Goal: Task Accomplishment & Management: Complete application form

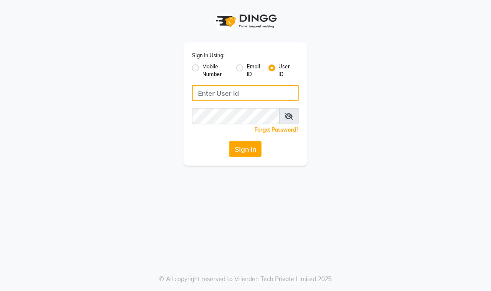
click at [211, 95] on input "Username" at bounding box center [245, 93] width 107 height 16
type input "[PERSON_NAME]"
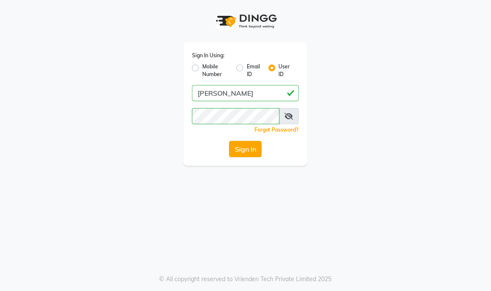
click at [246, 147] on button "Sign In" at bounding box center [245, 149] width 32 height 16
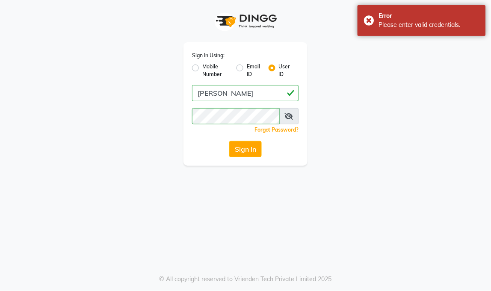
click at [291, 114] on icon at bounding box center [289, 116] width 9 height 7
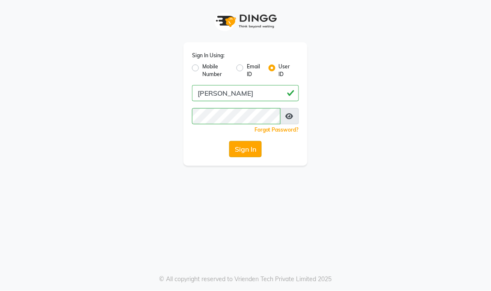
click at [245, 147] on button "Sign In" at bounding box center [245, 149] width 32 height 16
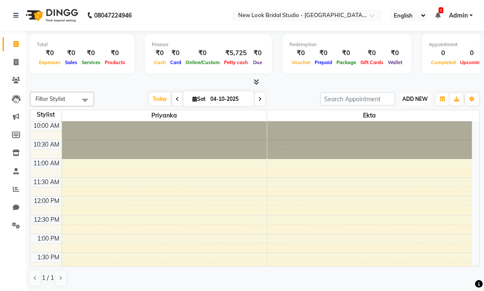
click at [410, 96] on span "ADD NEW" at bounding box center [414, 99] width 25 height 6
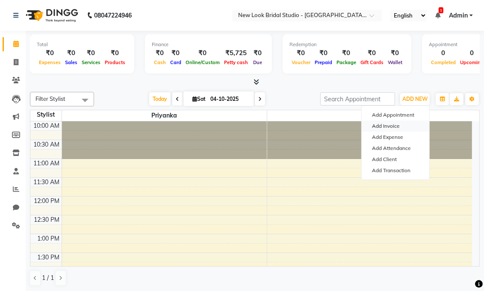
click at [393, 129] on link "Add Invoice" at bounding box center [396, 126] width 68 height 11
select select "service"
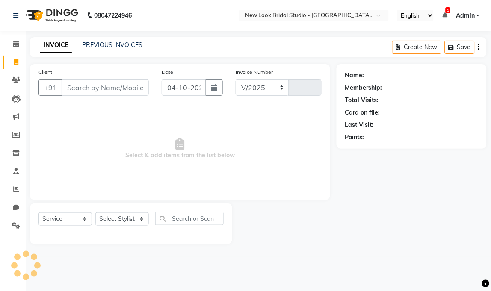
select select "9004"
type input "0014"
click at [88, 91] on input "Client" at bounding box center [105, 88] width 87 height 16
click at [15, 78] on icon at bounding box center [16, 80] width 8 height 6
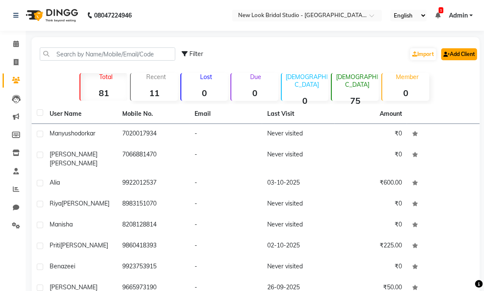
click at [467, 53] on link "Add Client" at bounding box center [459, 54] width 36 height 12
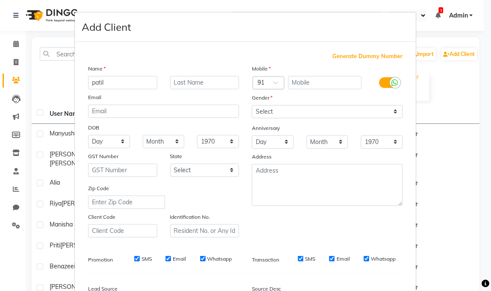
click at [124, 84] on input "patil" at bounding box center [122, 82] width 69 height 13
type input "p"
type input "prajta"
click at [182, 83] on input "text" at bounding box center [204, 82] width 69 height 13
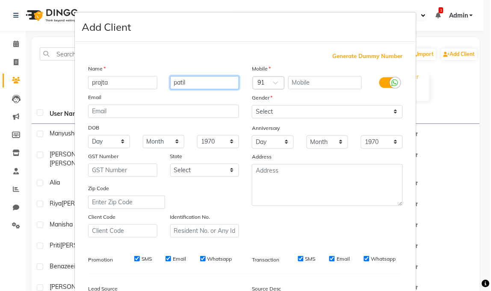
type input "patil"
click at [302, 85] on input "text" at bounding box center [325, 82] width 74 height 13
type input "6"
type input "3"
type input "9322639515"
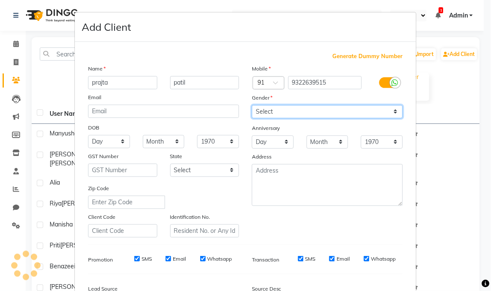
click at [391, 109] on select "Select [DEMOGRAPHIC_DATA] [DEMOGRAPHIC_DATA] Other Prefer Not To Say" at bounding box center [327, 111] width 151 height 13
select select "[DEMOGRAPHIC_DATA]"
click at [252, 105] on select "Select [DEMOGRAPHIC_DATA] [DEMOGRAPHIC_DATA] Other Prefer Not To Say" at bounding box center [327, 111] width 151 height 13
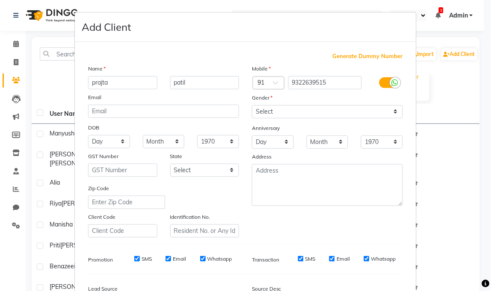
click at [394, 234] on div "Mobile Country Code × 91 9322639515 Gender Select [DEMOGRAPHIC_DATA] [DEMOGRAPH…" at bounding box center [327, 151] width 164 height 174
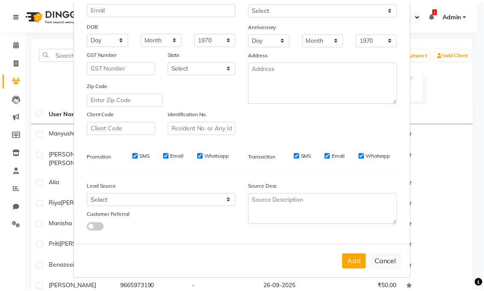
scroll to position [104, 0]
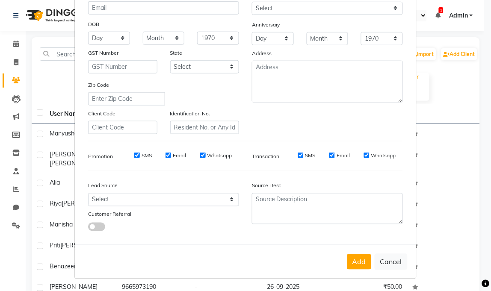
click at [394, 234] on div "Generate Dummy Number Name [PERSON_NAME] Email DOB Day 01 02 03 04 05 06 07 08 …" at bounding box center [245, 93] width 327 height 289
click at [358, 259] on button "Add" at bounding box center [359, 261] width 24 height 15
select select
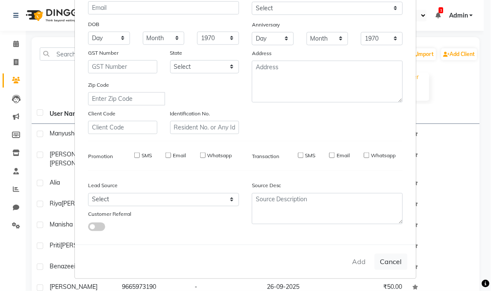
select select
checkbox input "false"
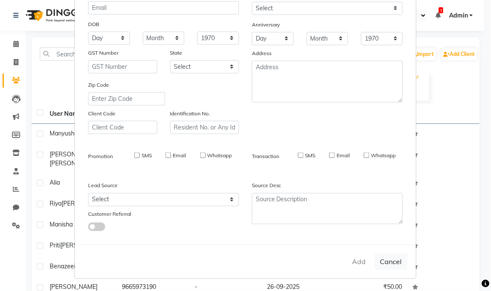
checkbox input "false"
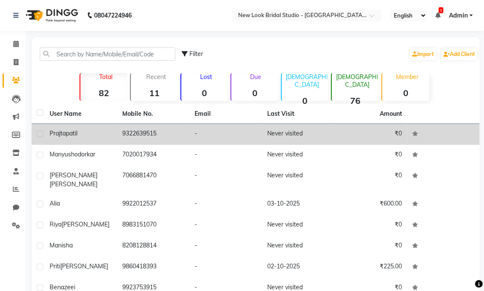
click at [144, 134] on td "9322639515" at bounding box center [153, 134] width 73 height 21
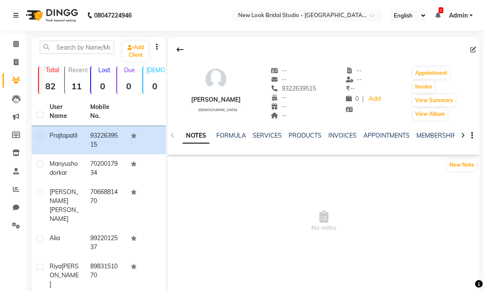
click at [206, 97] on div "[PERSON_NAME]" at bounding box center [216, 99] width 50 height 9
click at [15, 41] on icon at bounding box center [16, 44] width 6 height 6
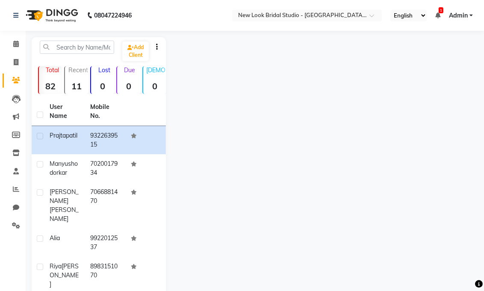
select select "service"
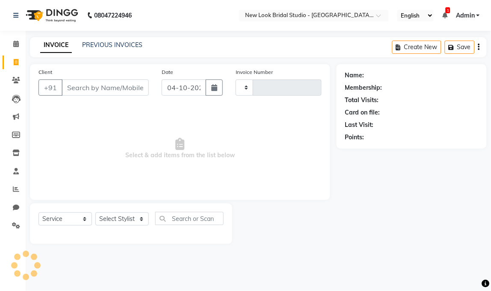
type input "0014"
select select "9004"
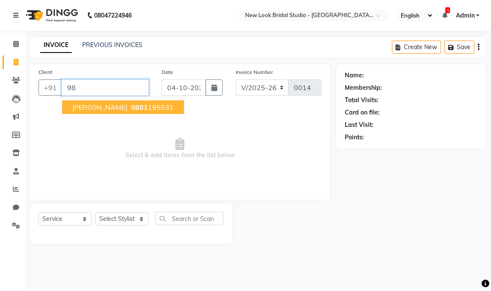
type input "9"
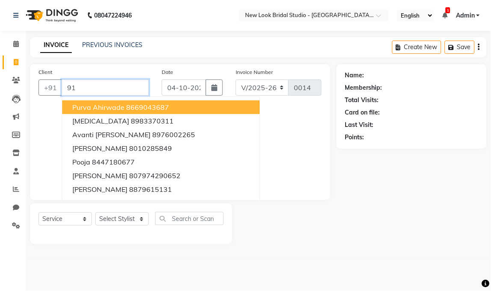
type input "9"
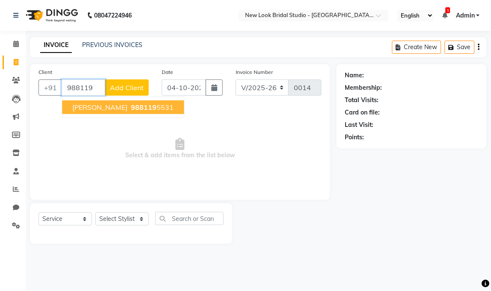
click at [154, 104] on ngb-highlight "988119 5531" at bounding box center [151, 107] width 44 height 9
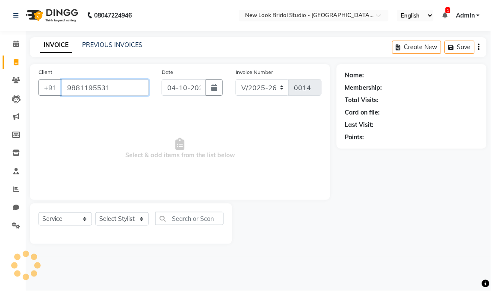
type input "9881195531"
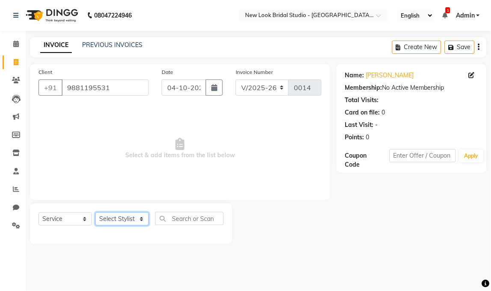
click at [137, 218] on select "Select Stylist [PERSON_NAME] Priyanka" at bounding box center [121, 218] width 53 height 13
select select "91603"
click at [95, 213] on select "Select Stylist [PERSON_NAME] Priyanka" at bounding box center [121, 218] width 53 height 13
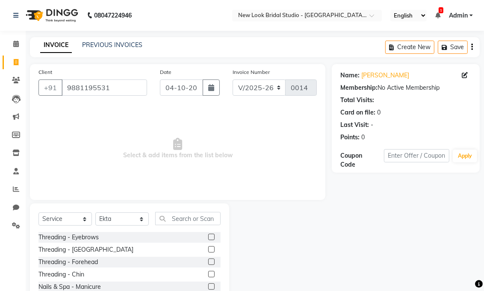
click at [208, 234] on label at bounding box center [211, 237] width 6 height 6
click at [208, 235] on input "checkbox" at bounding box center [211, 238] width 6 height 6
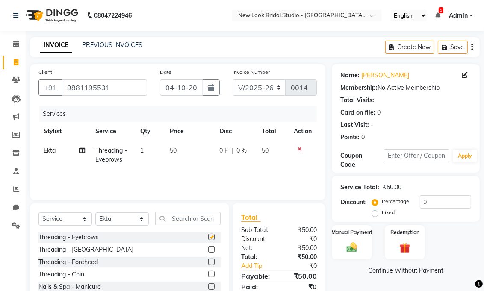
checkbox input "false"
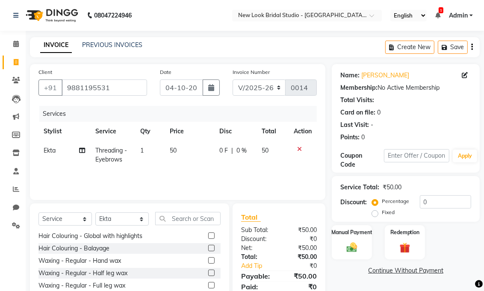
scroll to position [380, 0]
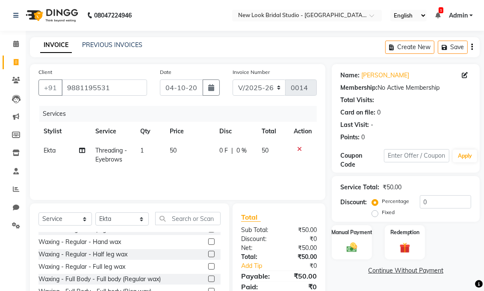
click at [208, 239] on label at bounding box center [211, 242] width 6 height 6
click at [208, 239] on input "checkbox" at bounding box center [211, 242] width 6 height 6
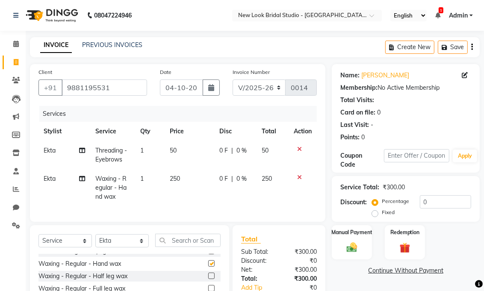
checkbox input "false"
click at [347, 242] on img at bounding box center [352, 247] width 18 height 13
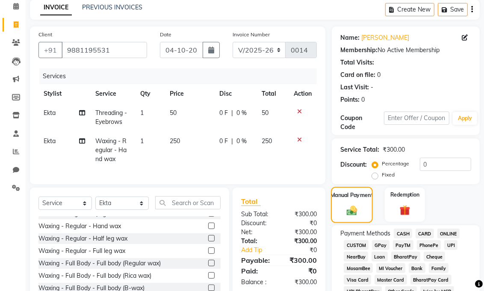
scroll to position [57, 0]
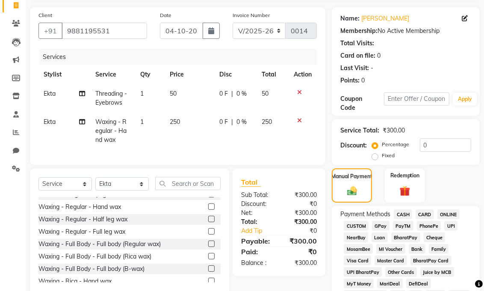
click at [404, 212] on span "CASH" at bounding box center [403, 214] width 18 height 10
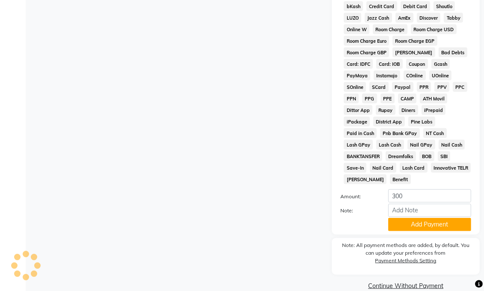
scroll to position [456, 0]
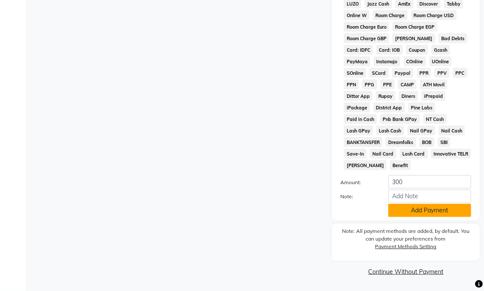
click at [405, 208] on button "Add Payment" at bounding box center [429, 210] width 83 height 13
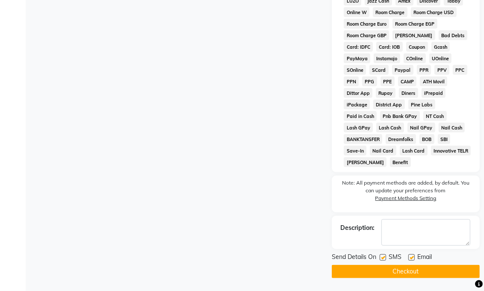
scroll to position [459, 0]
click at [475, 266] on button "Checkout" at bounding box center [406, 271] width 148 height 13
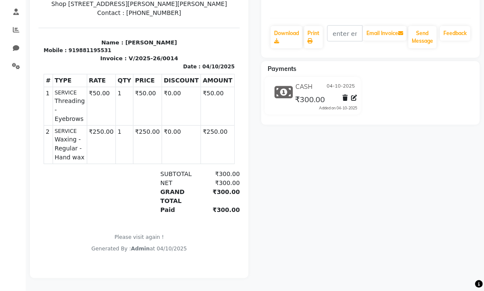
scroll to position [166, 0]
